Goal: Navigation & Orientation: Find specific page/section

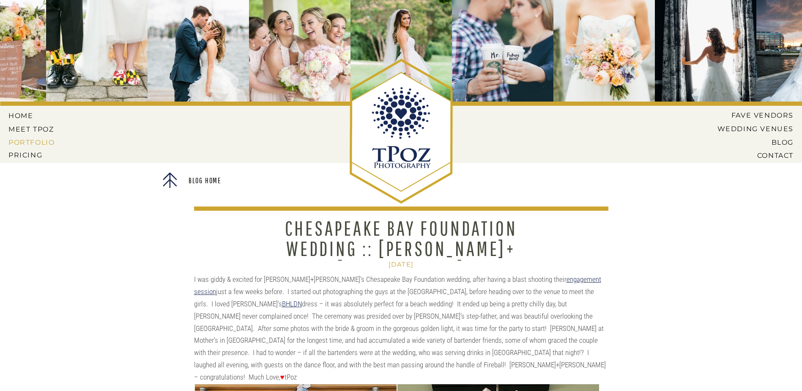
click at [50, 143] on nav "PORTFOLIO" at bounding box center [32, 142] width 48 height 8
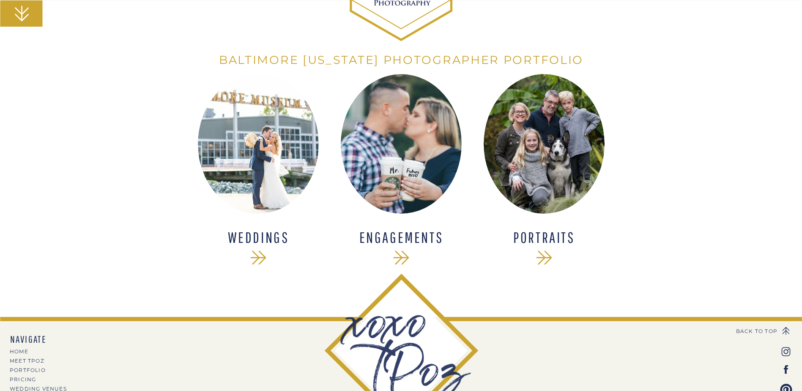
scroll to position [169, 0]
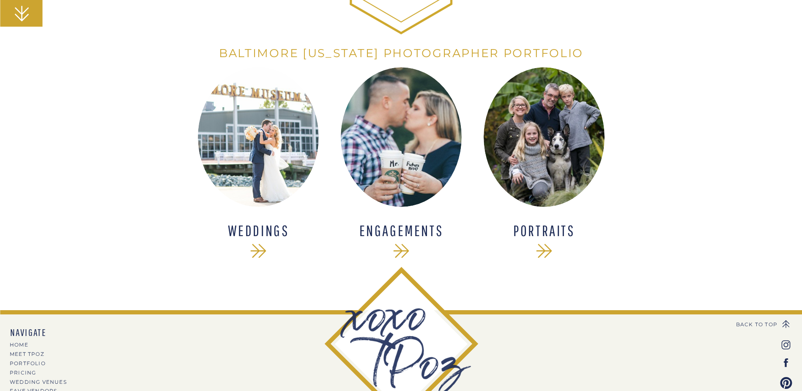
click at [259, 230] on h1 "WEDDINGS" at bounding box center [258, 231] width 110 height 16
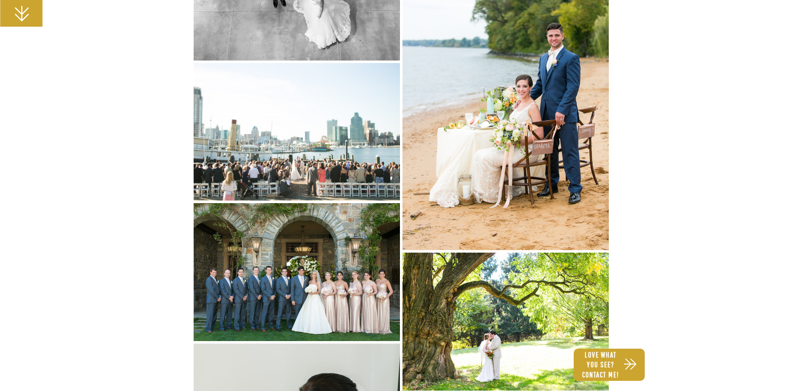
scroll to position [7892, 0]
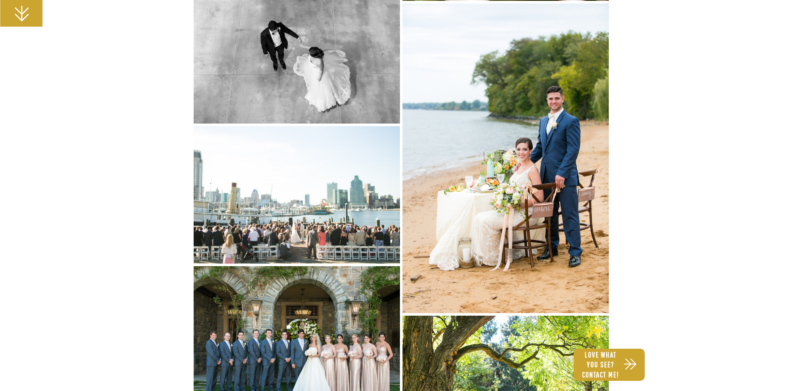
click at [534, 211] on img at bounding box center [505, 157] width 206 height 309
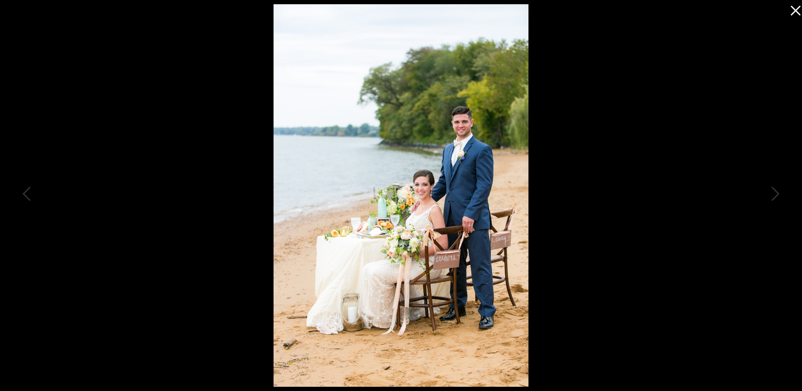
scroll to position [7977, 0]
click at [791, 11] on icon at bounding box center [793, 8] width 17 height 17
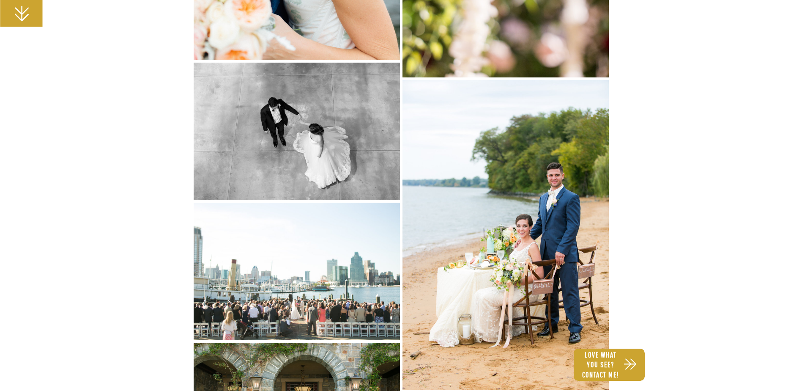
scroll to position [7765, 0]
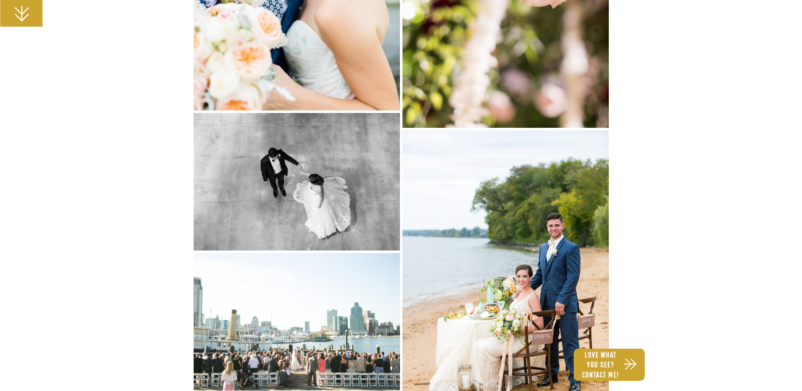
click at [570, 281] on img at bounding box center [505, 284] width 206 height 309
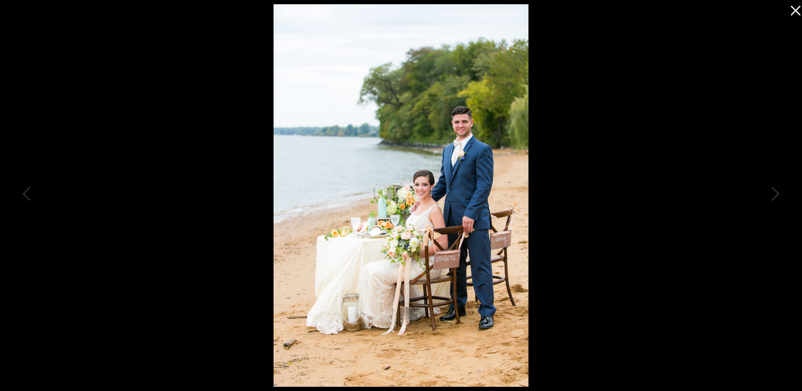
click at [793, 12] on icon at bounding box center [793, 8] width 17 height 17
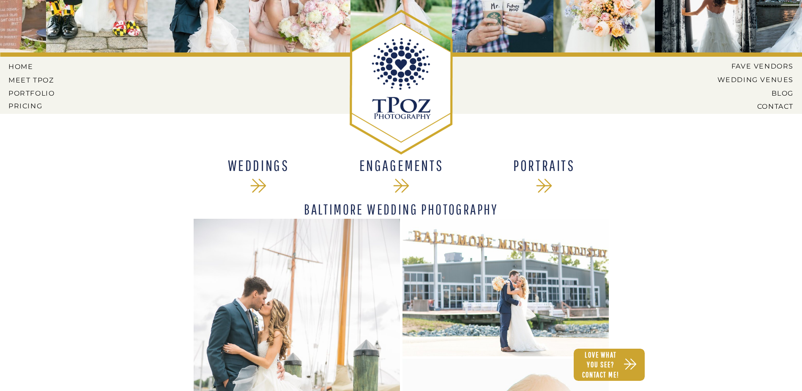
scroll to position [0, 0]
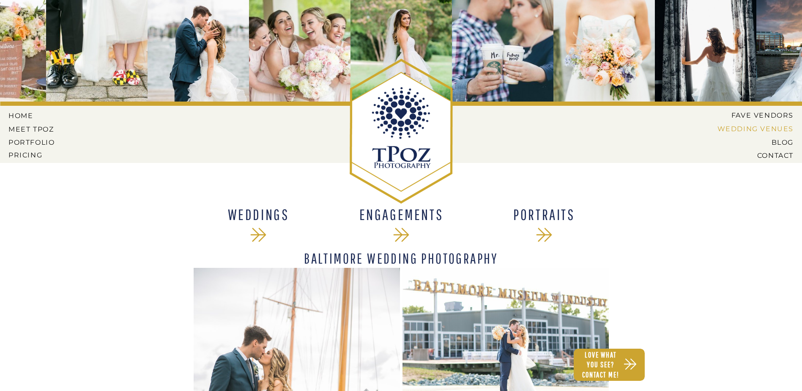
click at [765, 130] on nav "Wedding Venues" at bounding box center [748, 129] width 89 height 8
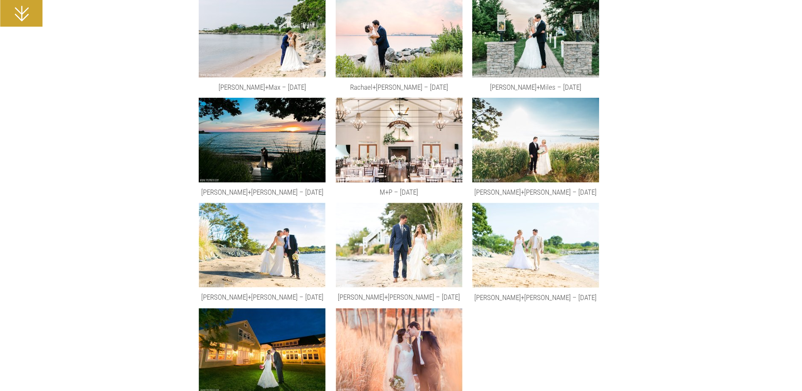
scroll to position [4608, 0]
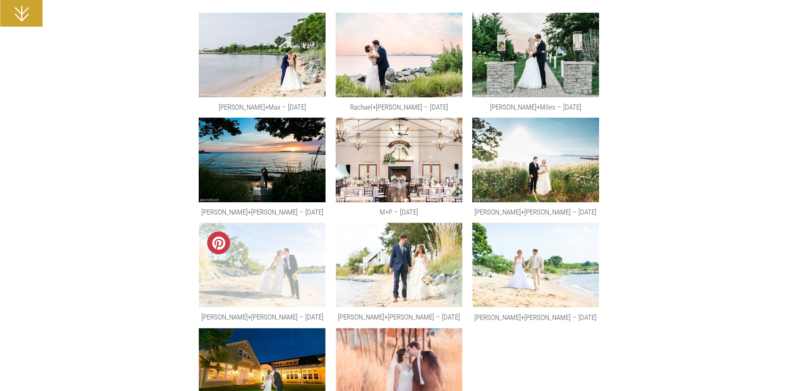
click at [281, 267] on img at bounding box center [262, 264] width 127 height 85
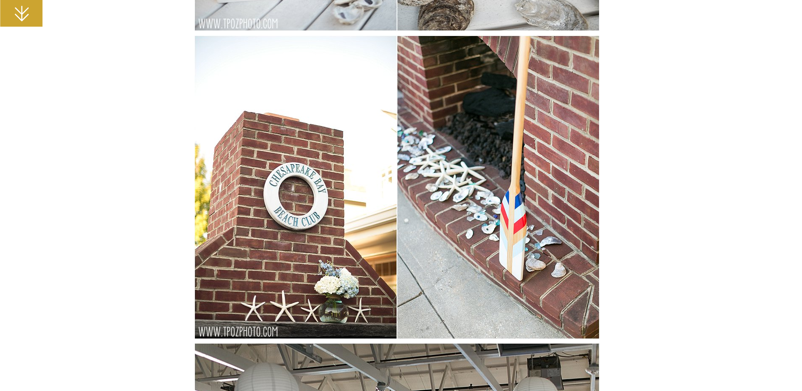
scroll to position [12199, 0]
